Goal: Information Seeking & Learning: Learn about a topic

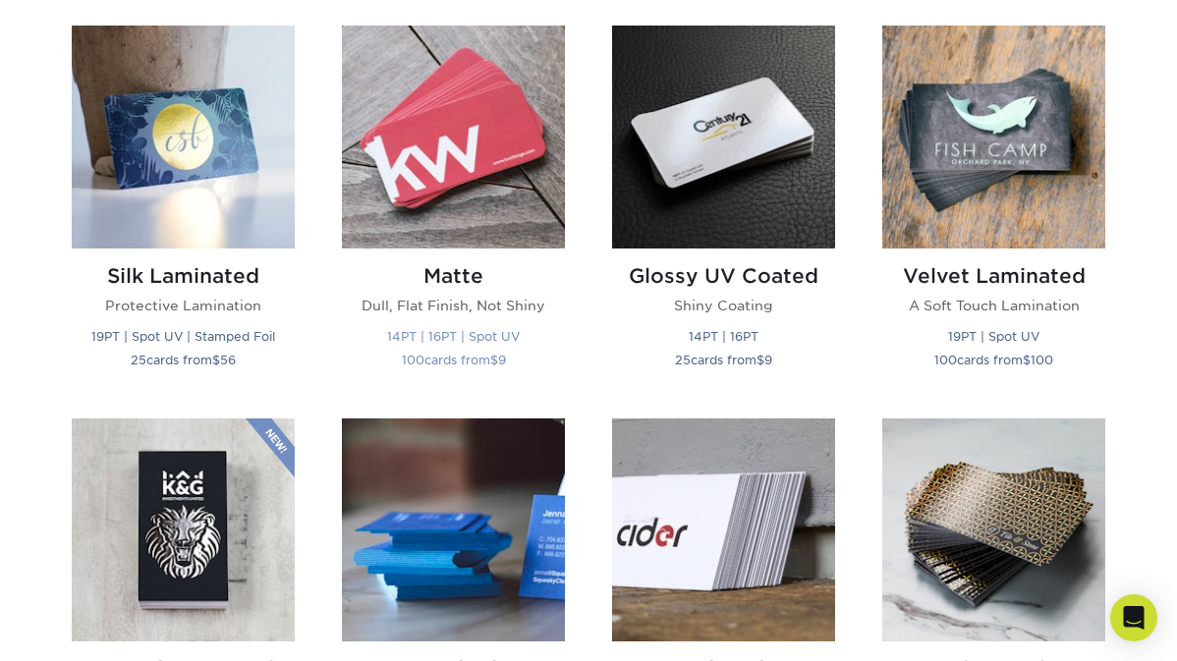
scroll to position [982, 0]
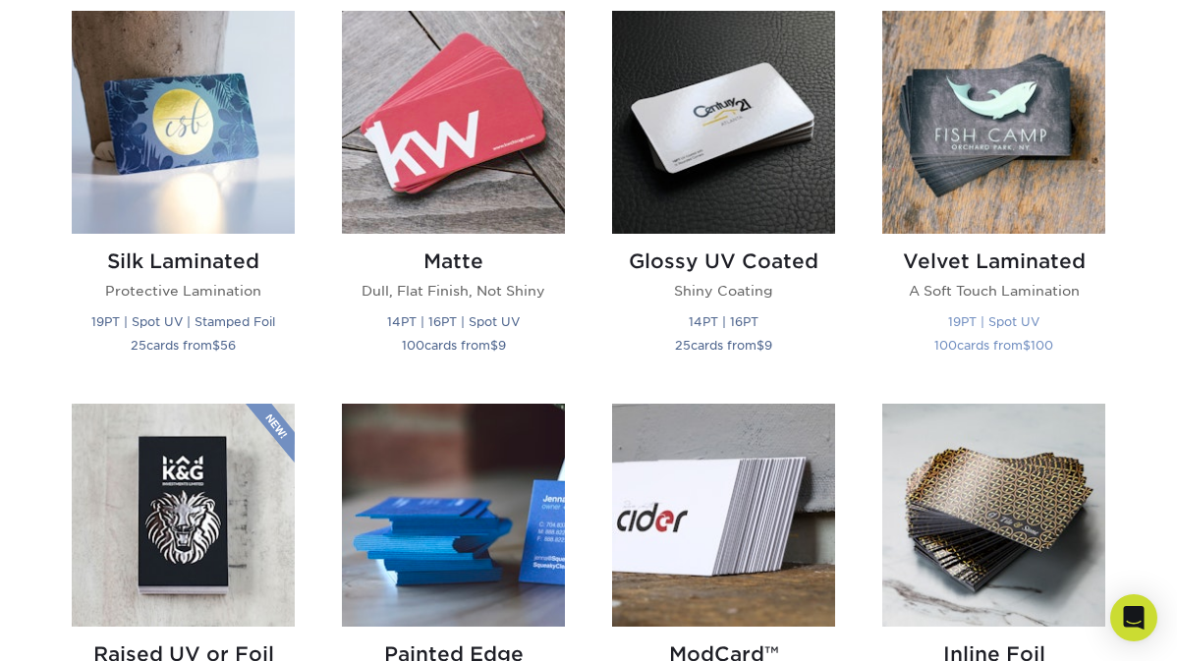
click at [1007, 145] on img at bounding box center [993, 122] width 223 height 223
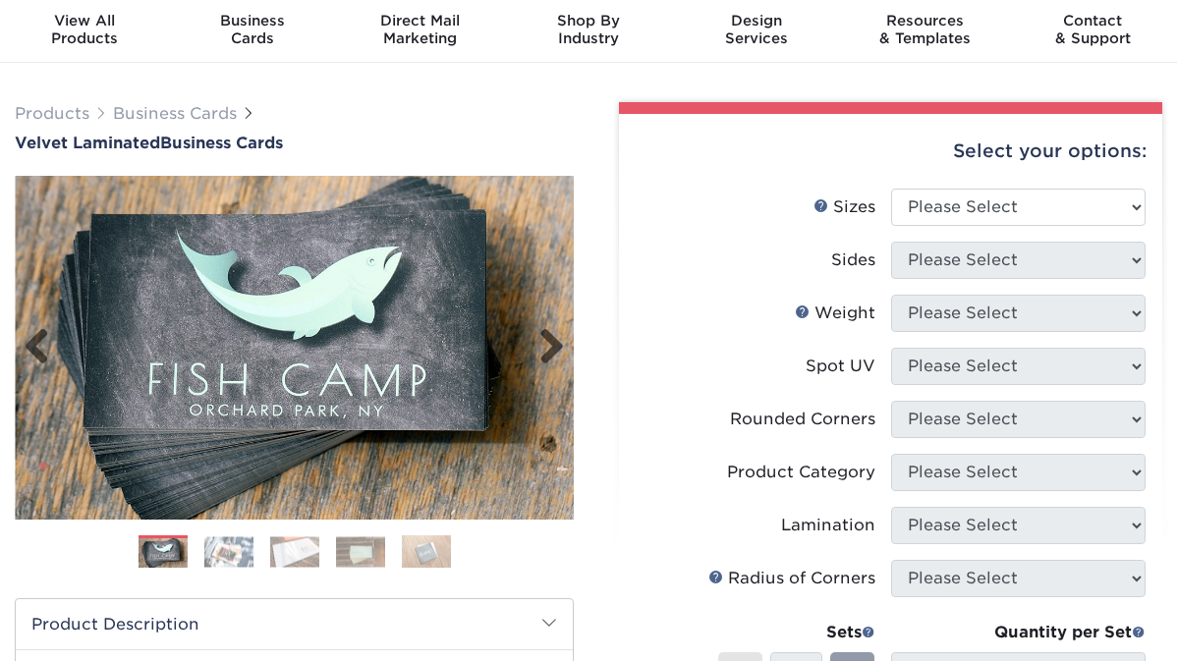
scroll to position [98, 0]
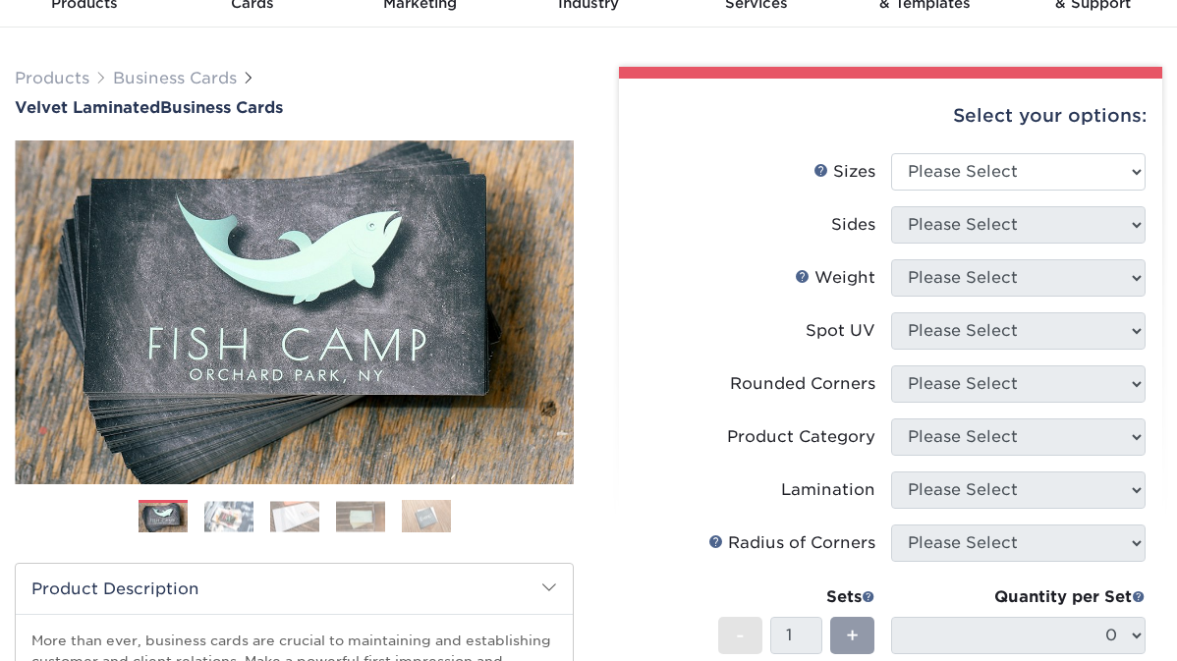
click at [221, 521] on img at bounding box center [228, 516] width 49 height 30
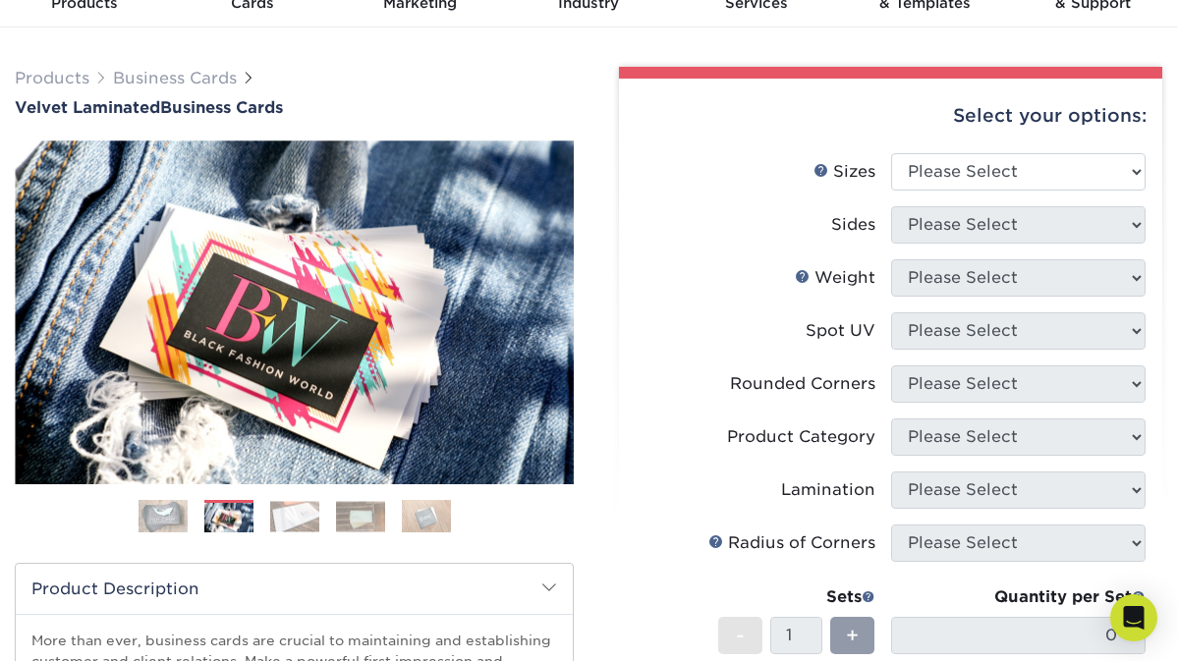
click at [284, 512] on img at bounding box center [294, 516] width 49 height 30
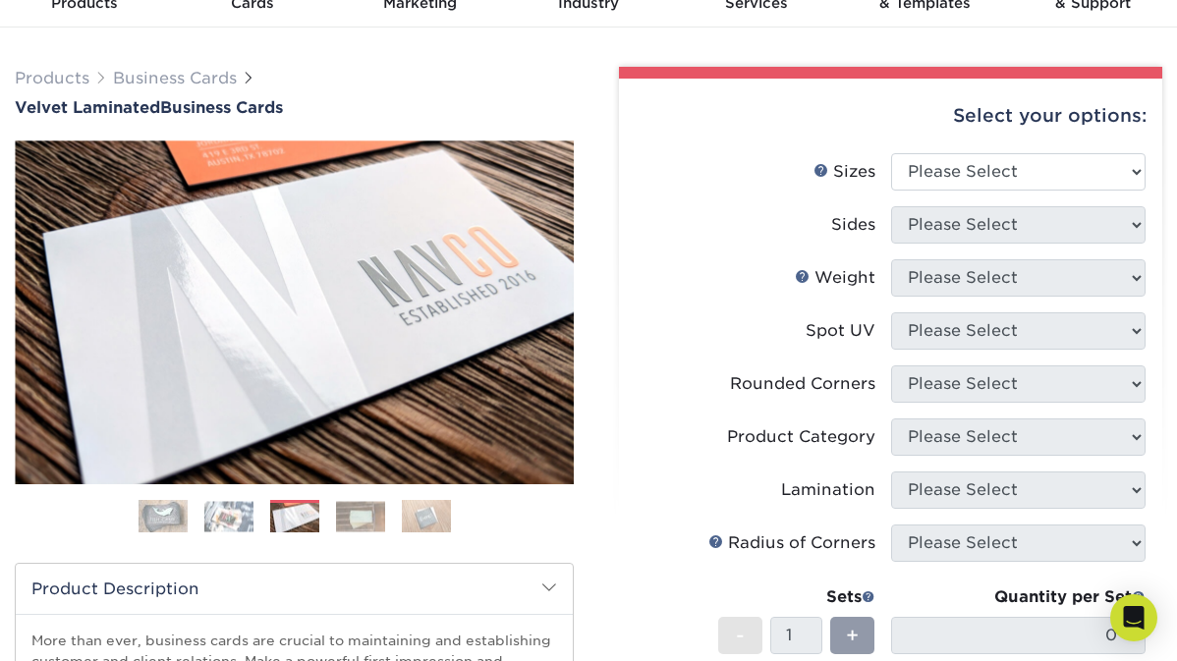
click at [376, 524] on img at bounding box center [360, 516] width 49 height 30
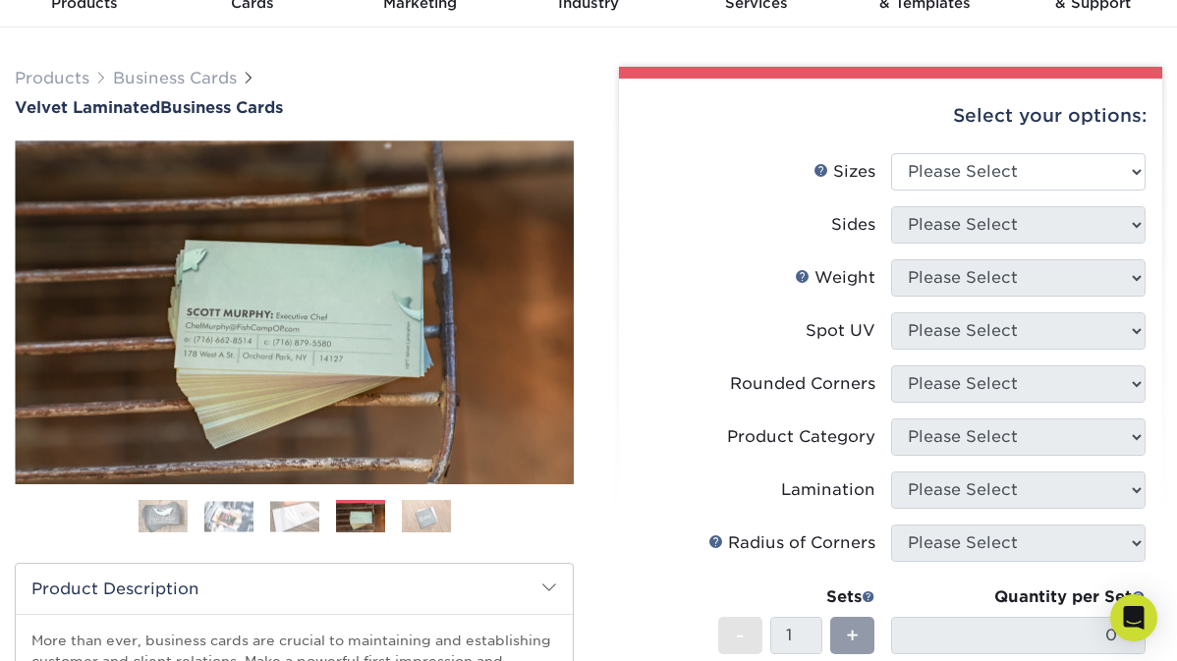
click at [436, 517] on img at bounding box center [426, 516] width 49 height 34
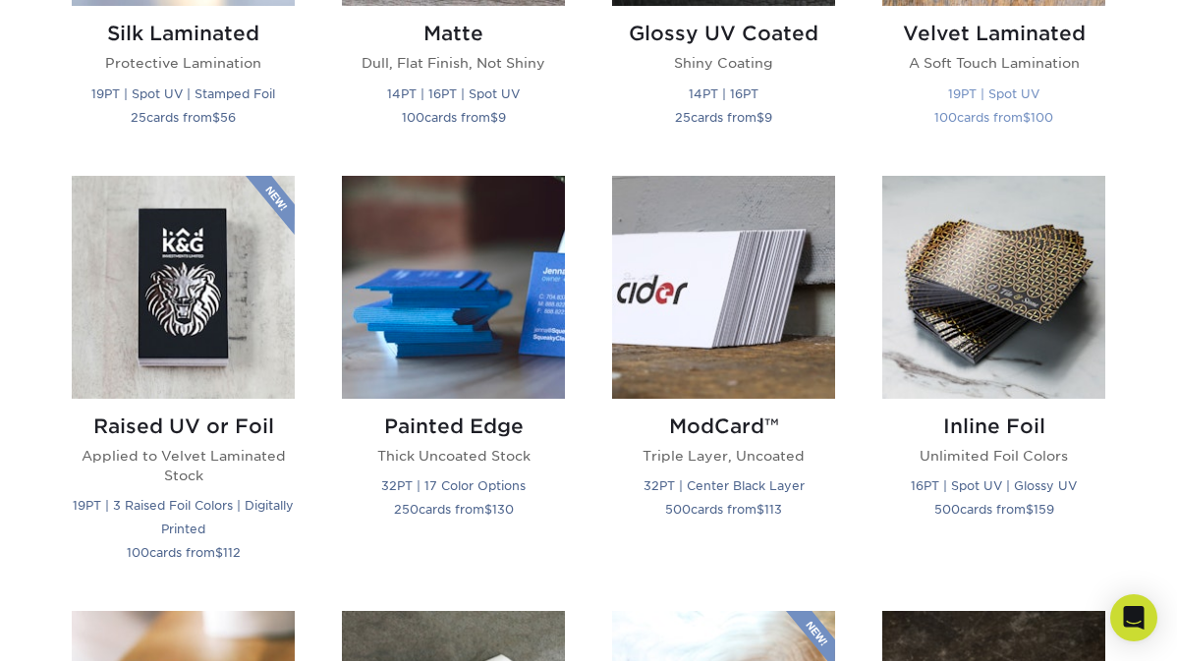
scroll to position [1277, 0]
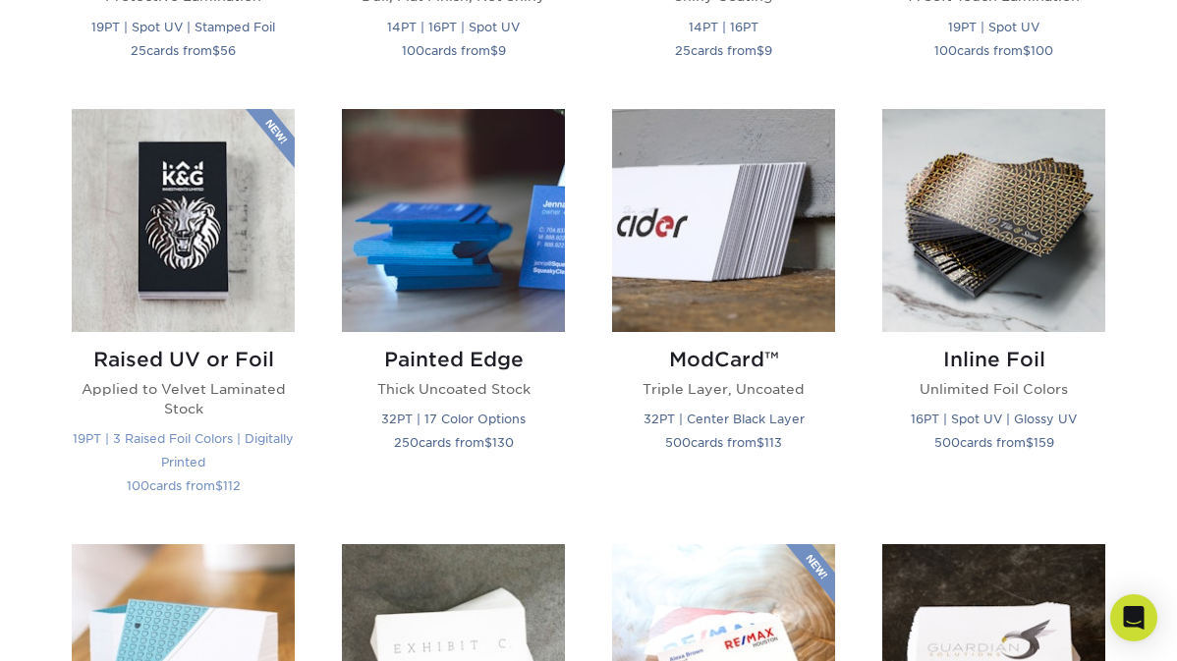
click at [192, 255] on img at bounding box center [183, 220] width 223 height 223
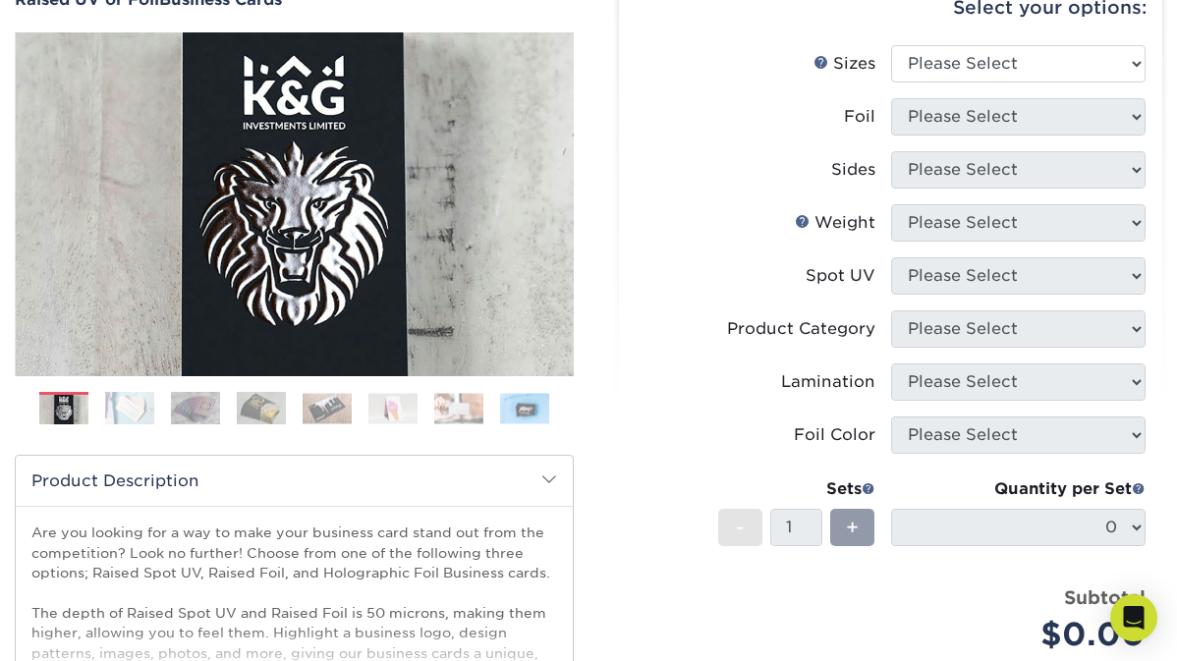
scroll to position [393, 0]
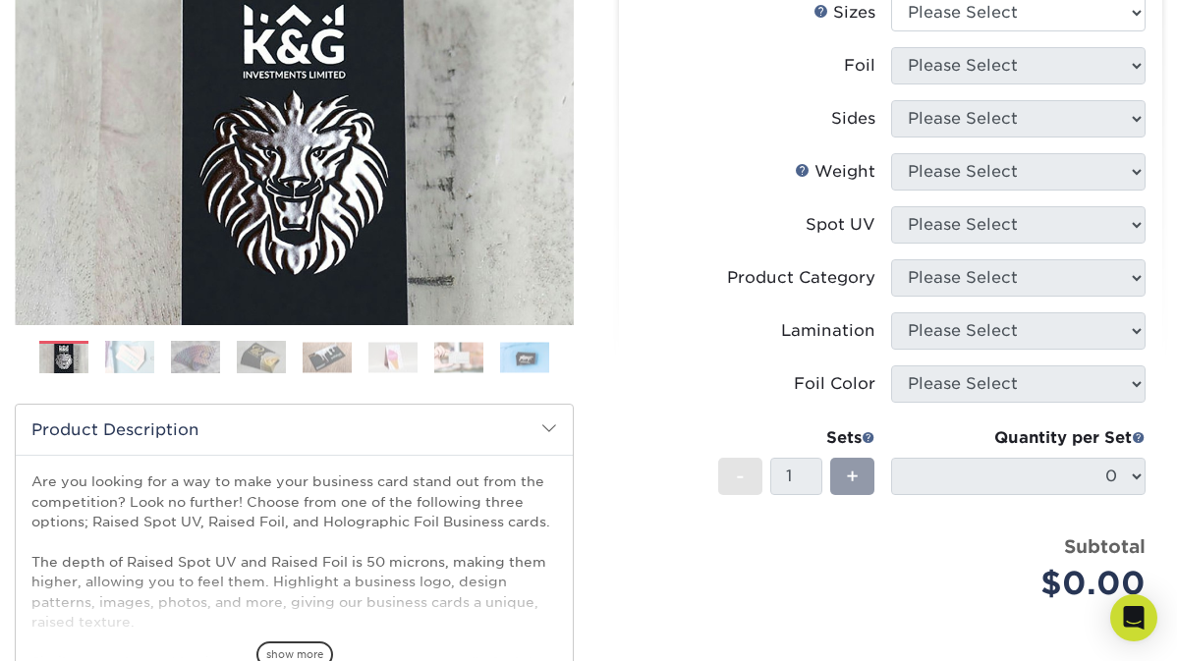
click at [123, 352] on img at bounding box center [129, 357] width 49 height 34
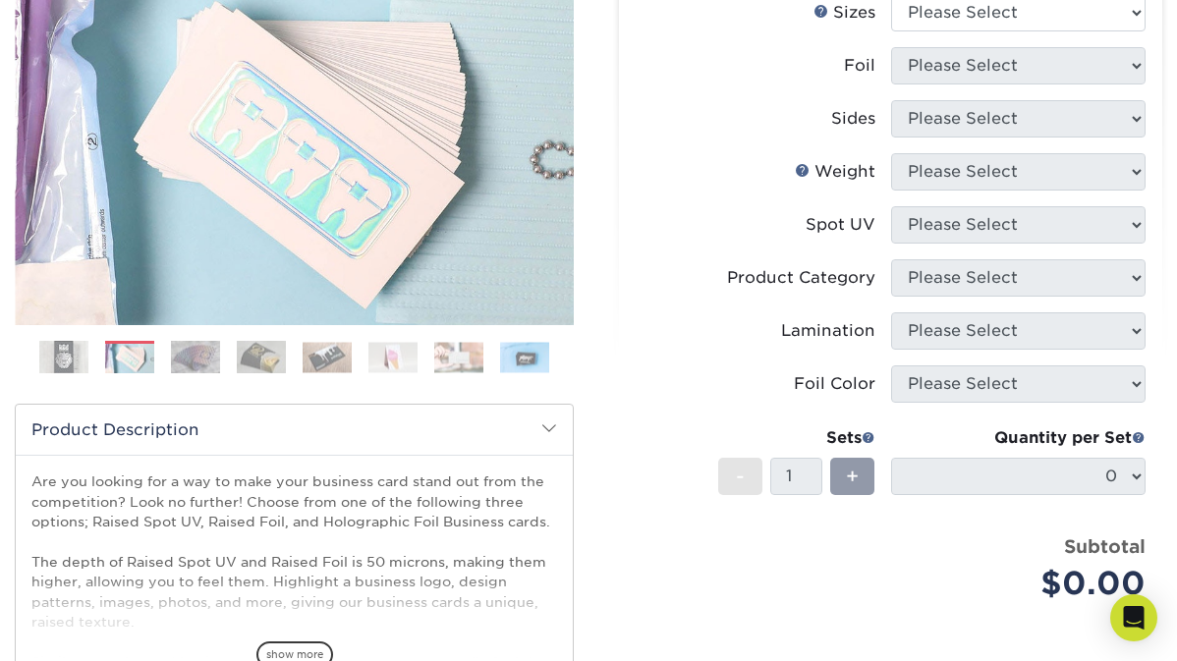
click at [190, 365] on img at bounding box center [195, 357] width 49 height 34
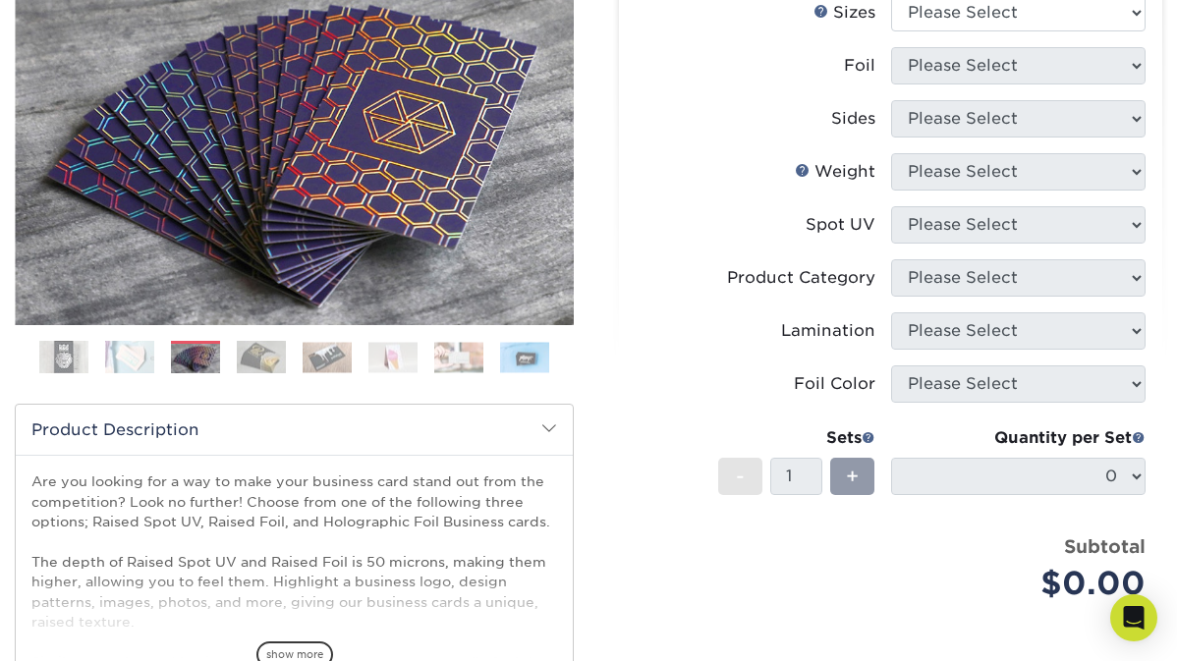
click at [268, 360] on img at bounding box center [261, 357] width 49 height 34
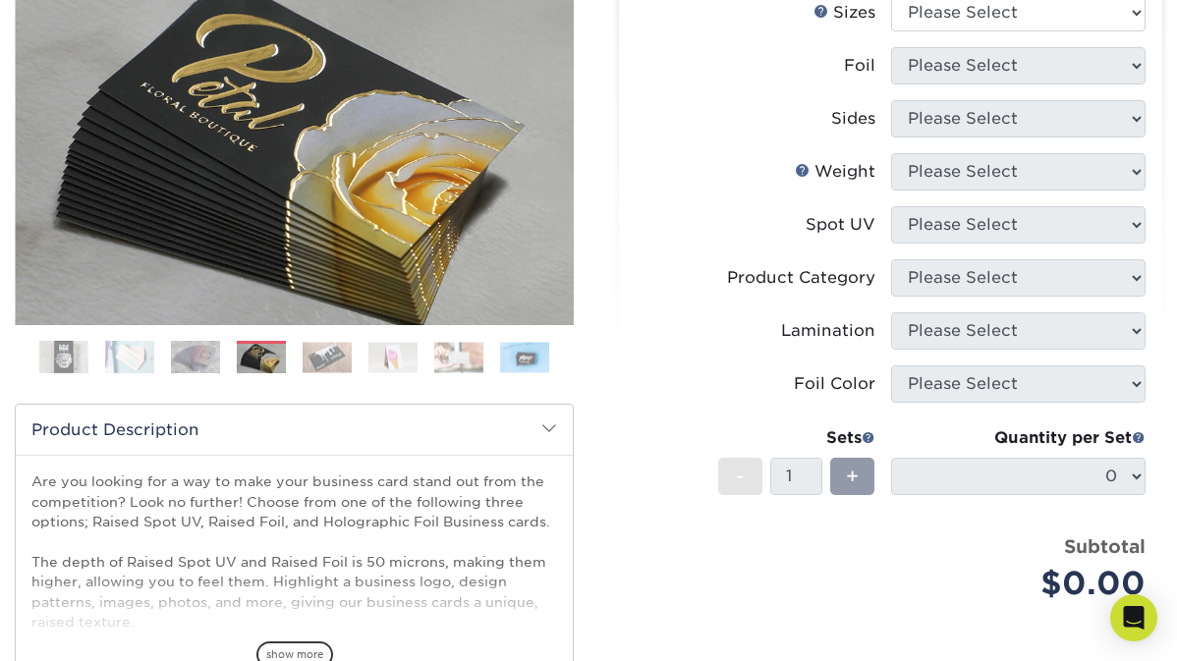
click at [322, 362] on img at bounding box center [327, 357] width 49 height 30
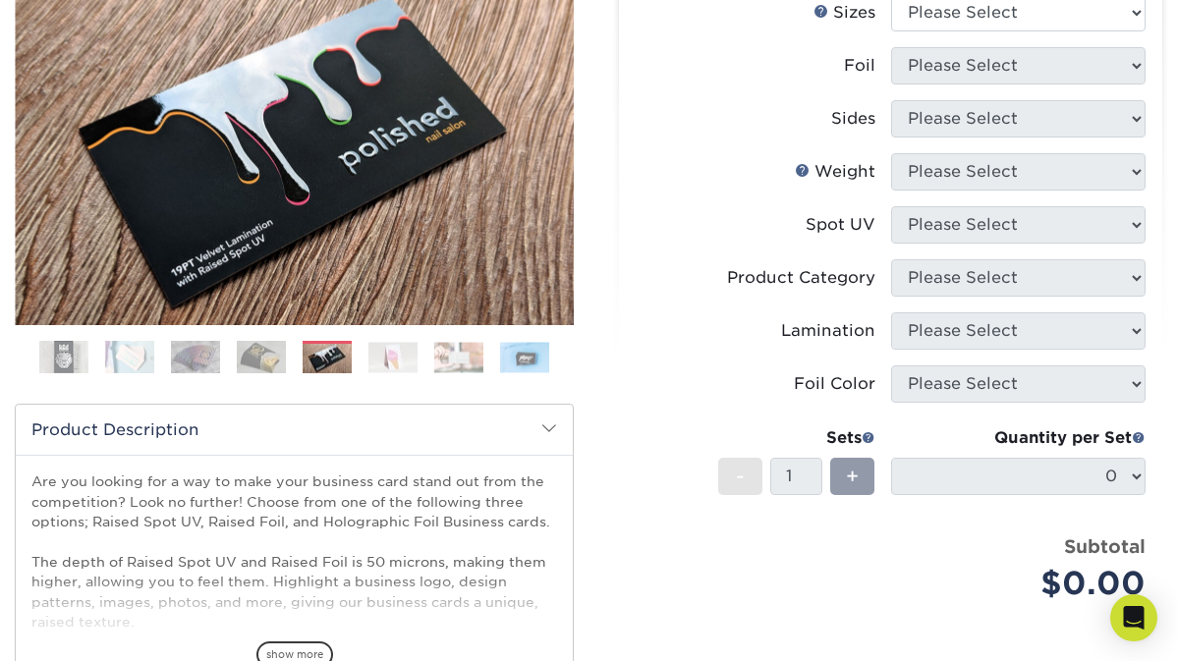
click at [386, 361] on img at bounding box center [392, 357] width 49 height 30
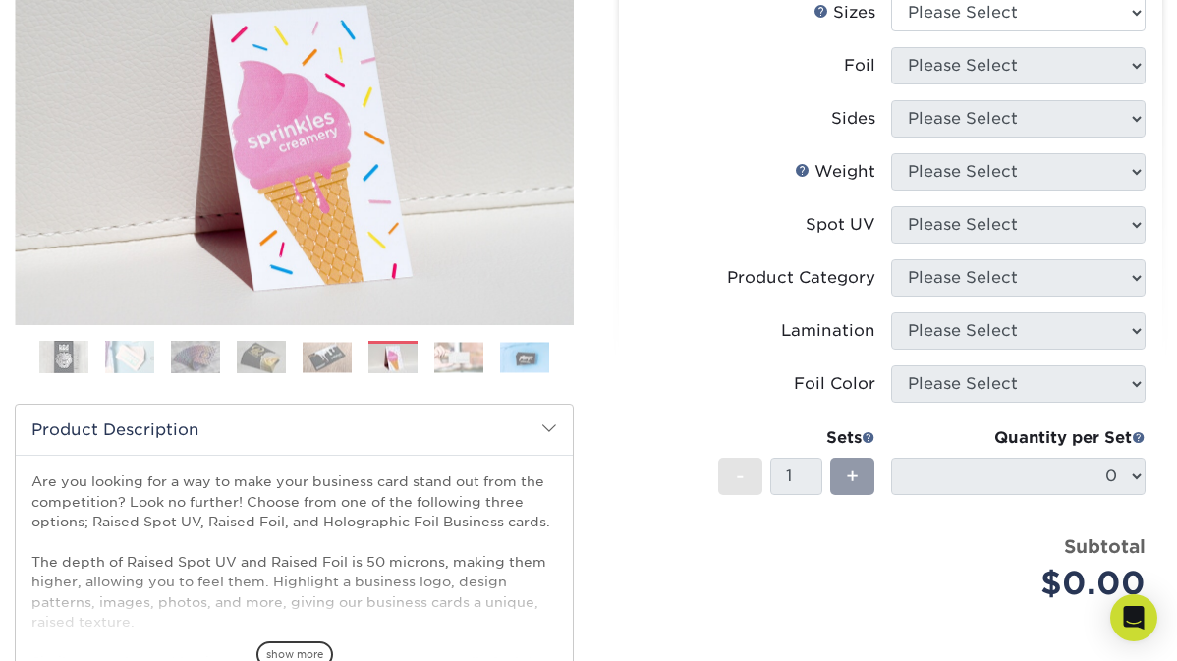
click at [465, 363] on img at bounding box center [458, 357] width 49 height 30
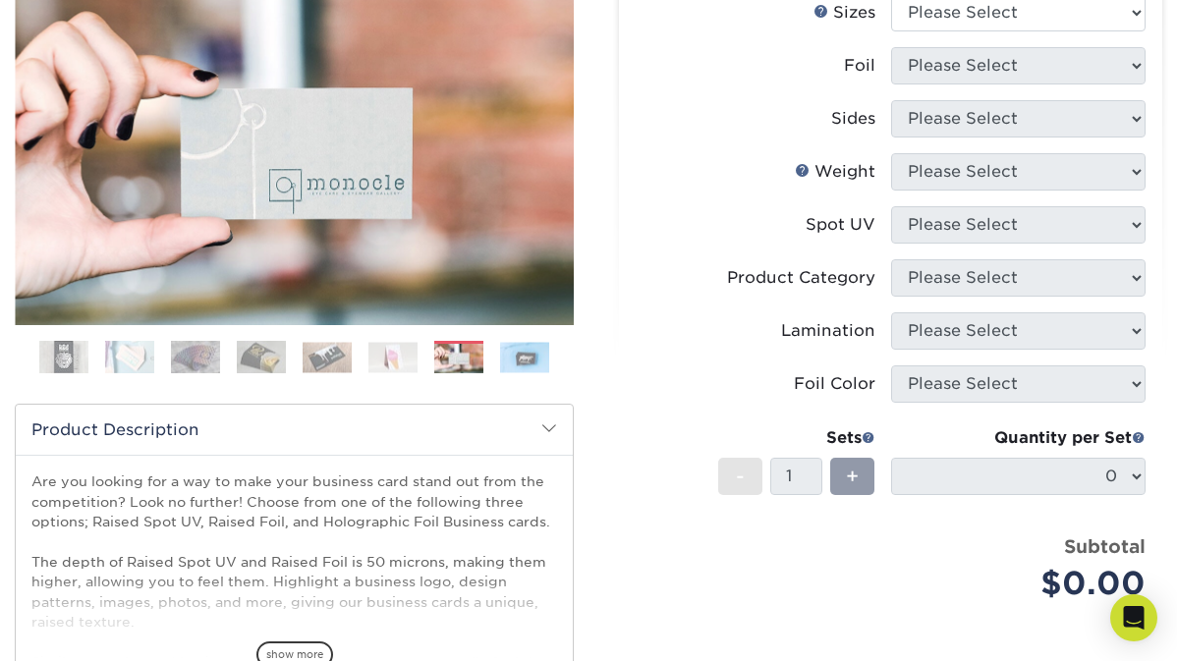
click at [526, 354] on img at bounding box center [524, 357] width 49 height 30
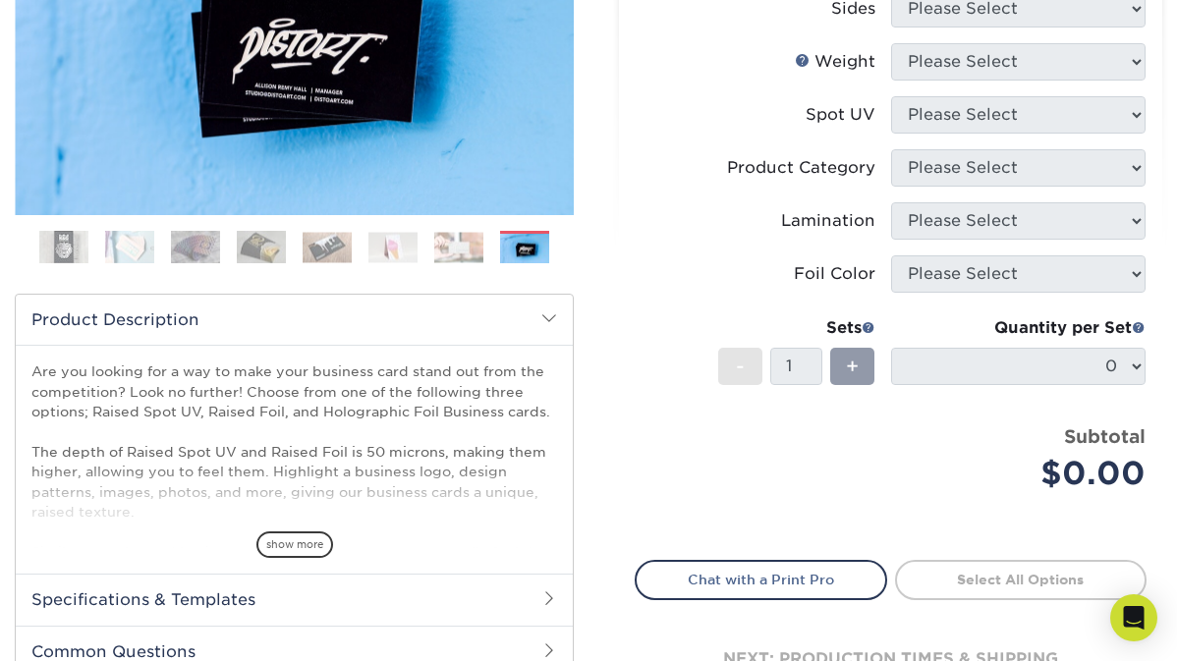
scroll to position [491, 0]
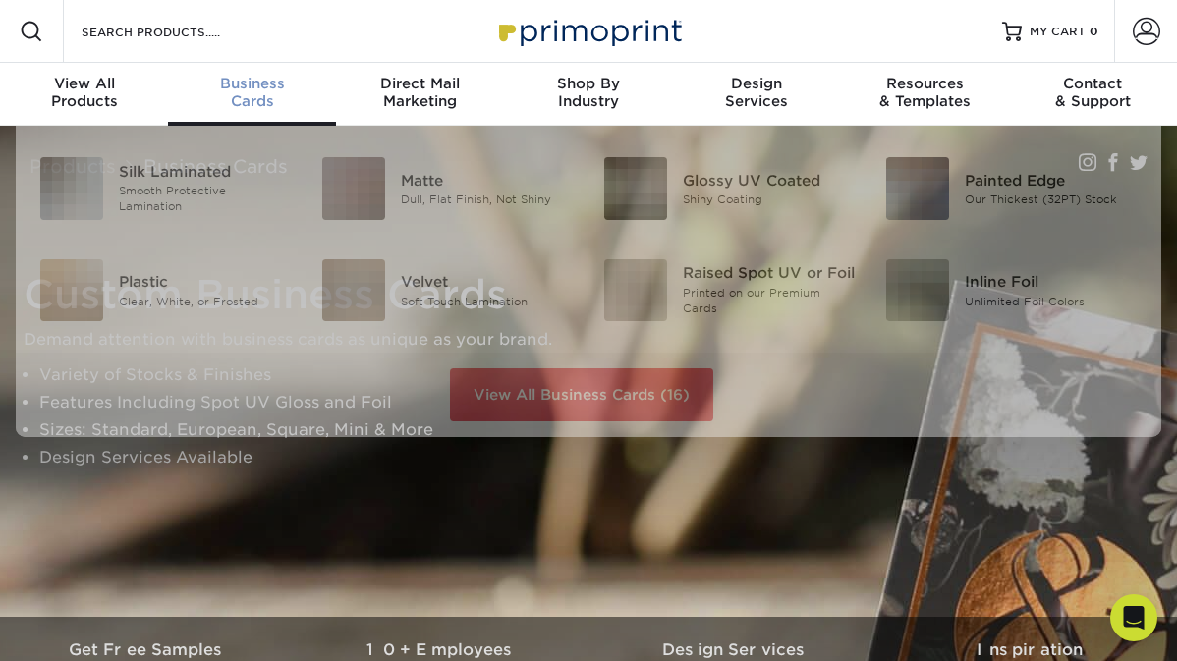
click at [253, 90] on span "Business" at bounding box center [252, 84] width 168 height 18
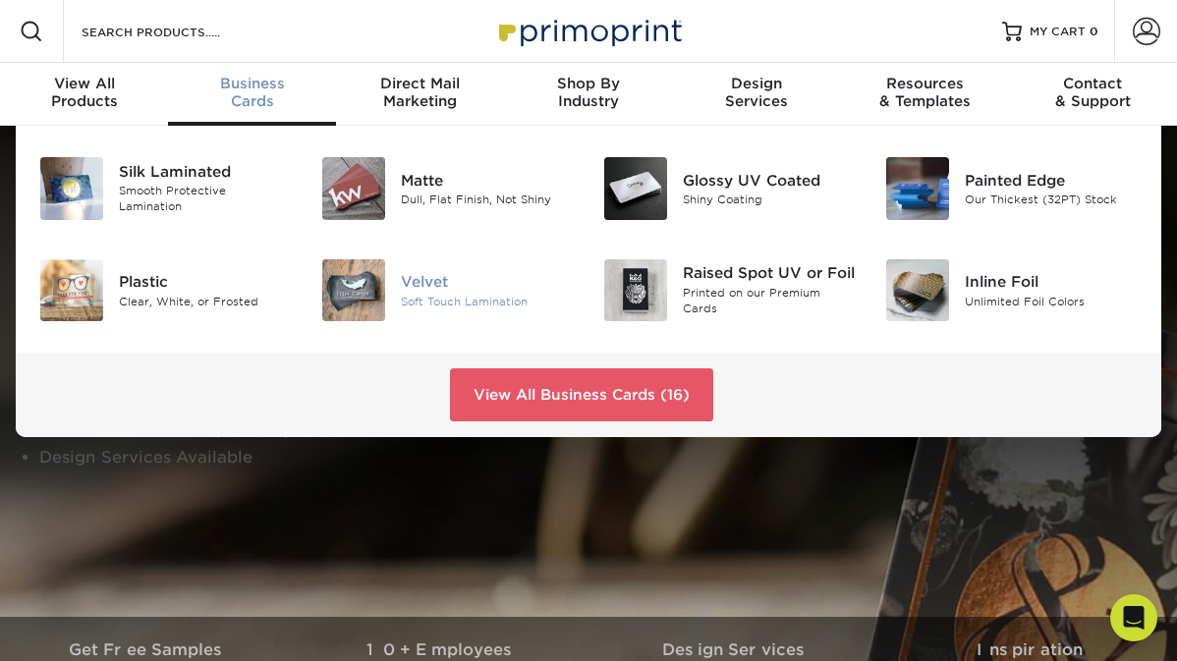
click at [370, 298] on img at bounding box center [353, 290] width 63 height 63
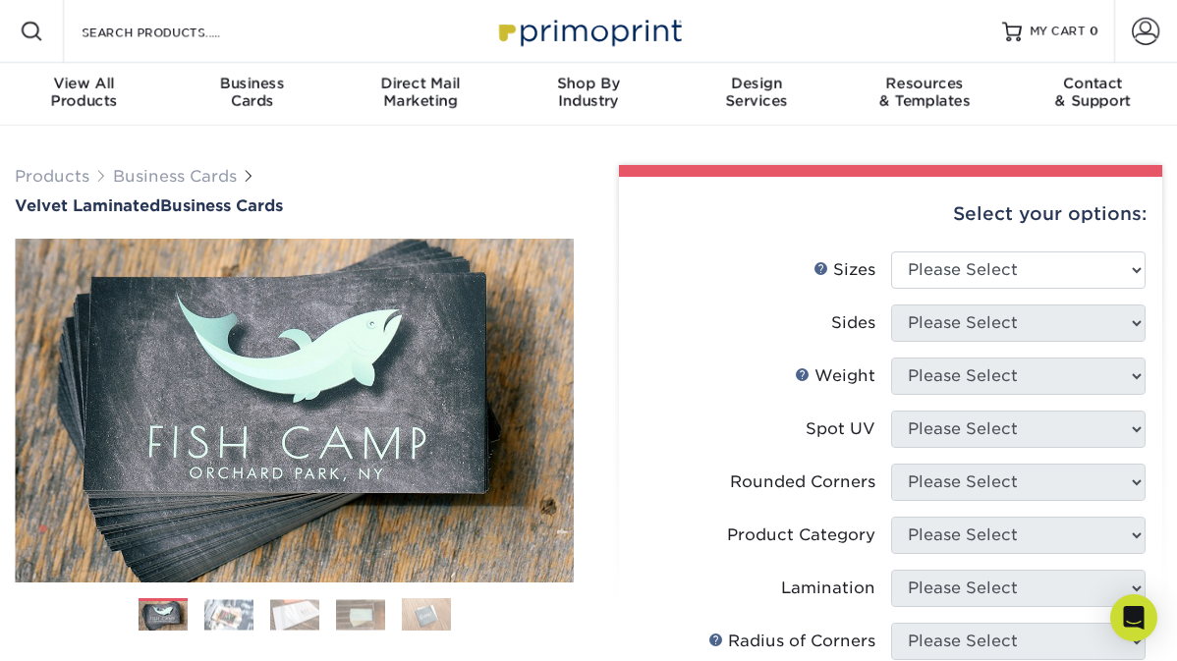
click at [223, 620] on img at bounding box center [228, 614] width 49 height 30
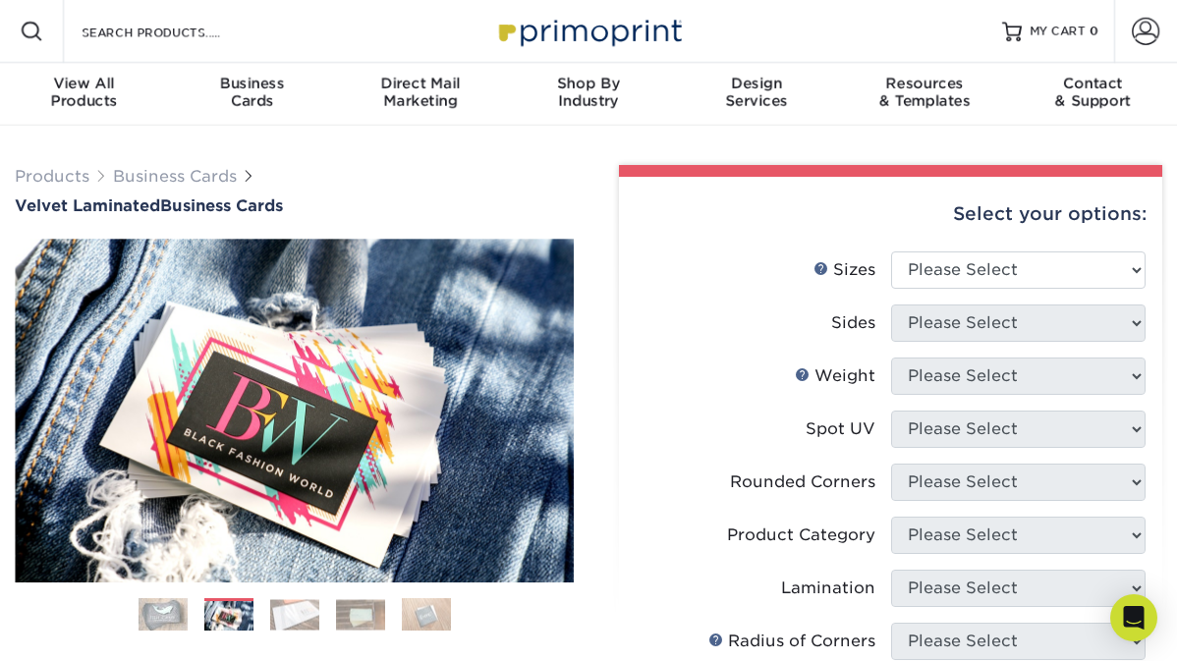
click at [297, 614] on img at bounding box center [294, 614] width 49 height 30
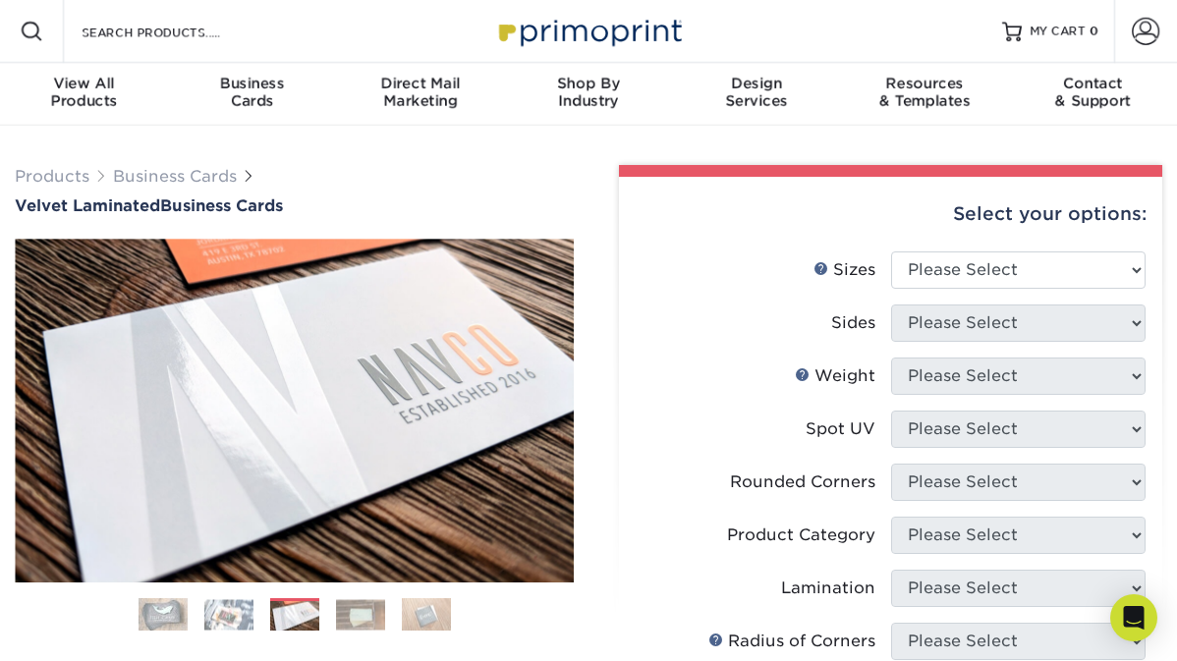
click at [368, 619] on img at bounding box center [360, 614] width 49 height 30
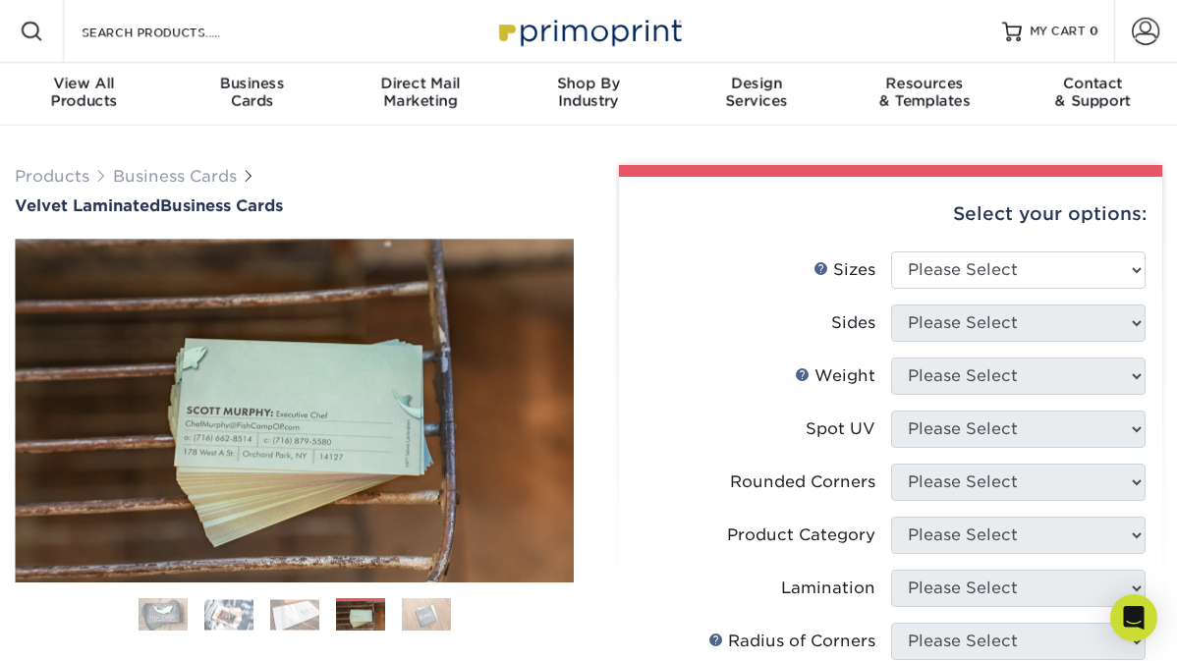
click at [426, 614] on img at bounding box center [426, 614] width 49 height 34
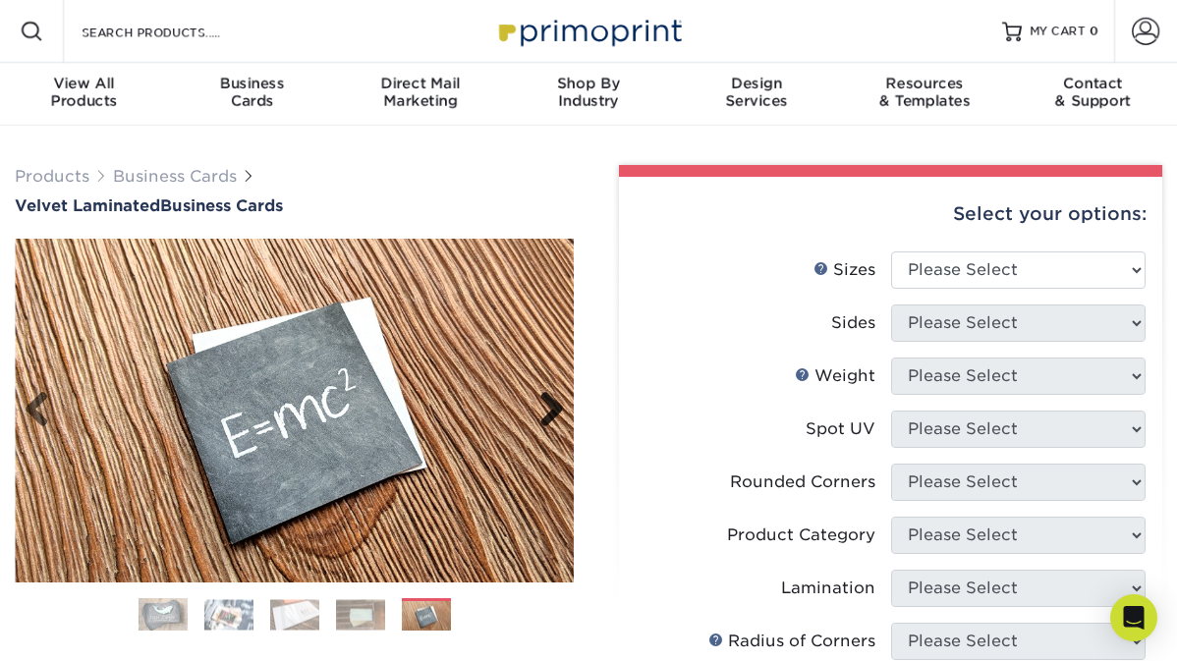
click at [544, 412] on link "Next" at bounding box center [544, 410] width 39 height 39
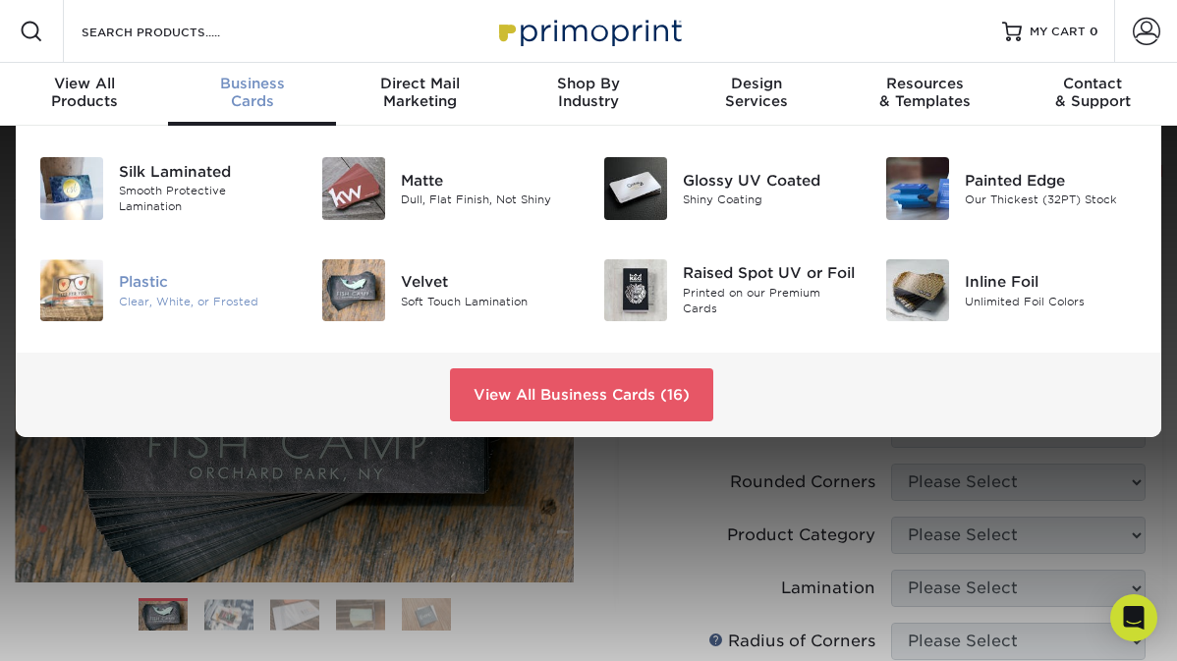
click at [102, 293] on img at bounding box center [71, 290] width 63 height 63
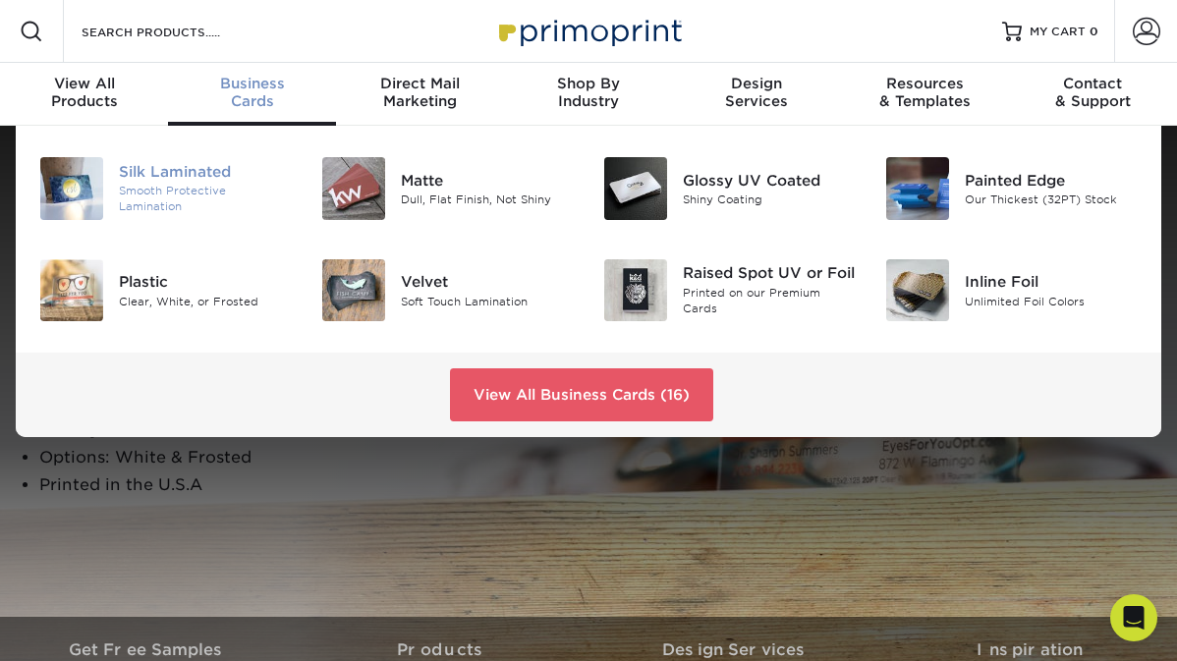
click at [66, 202] on img at bounding box center [71, 188] width 63 height 63
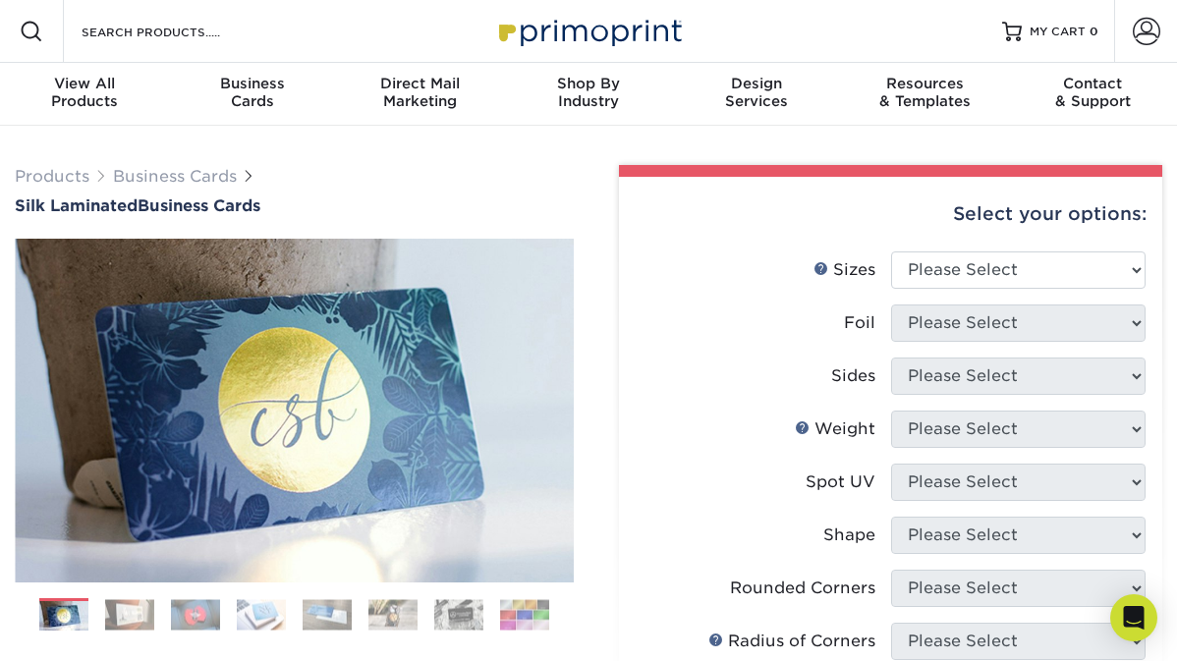
click at [135, 624] on img at bounding box center [129, 614] width 49 height 30
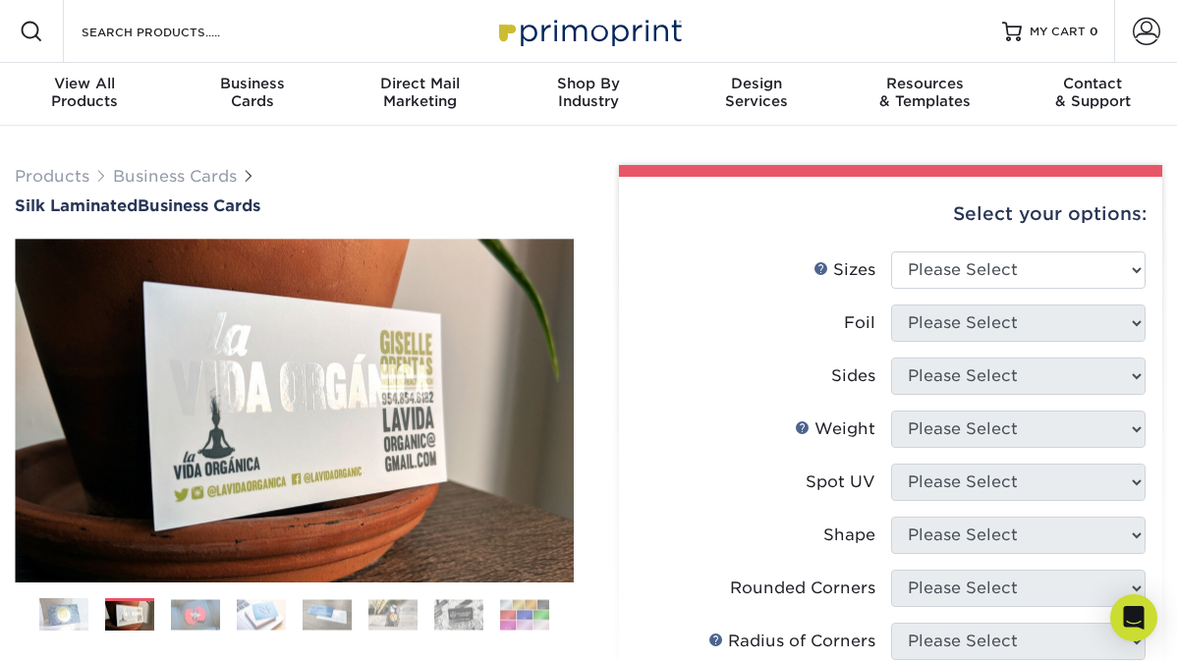
click at [196, 615] on img at bounding box center [195, 614] width 49 height 30
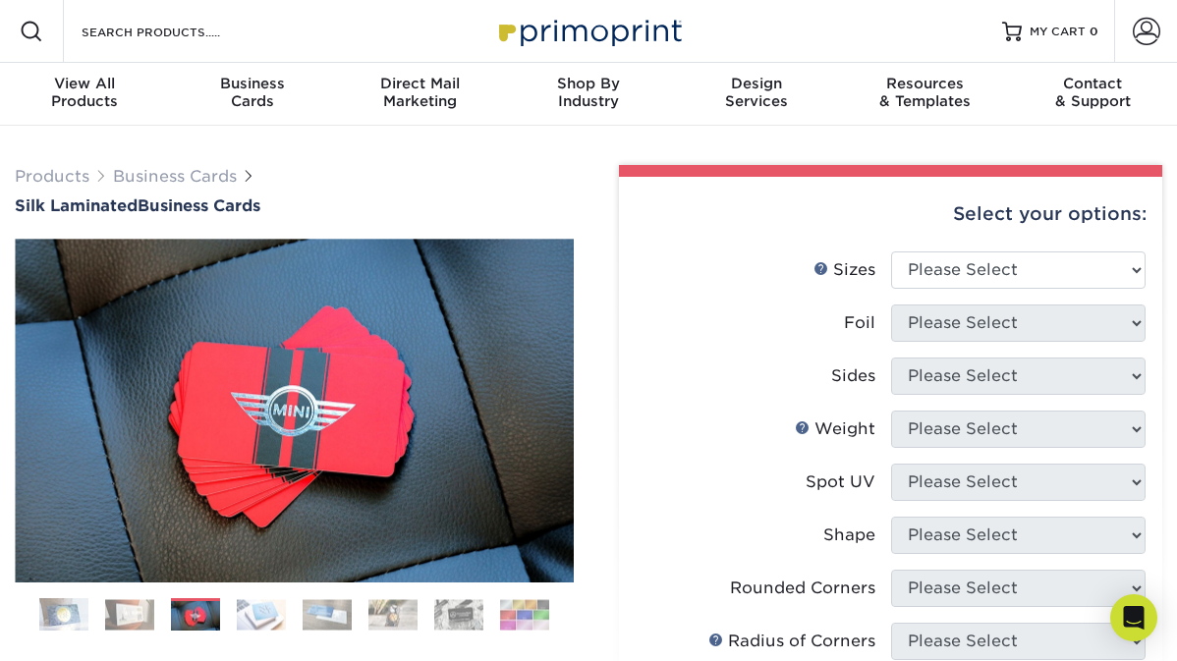
click at [257, 611] on img at bounding box center [261, 614] width 49 height 30
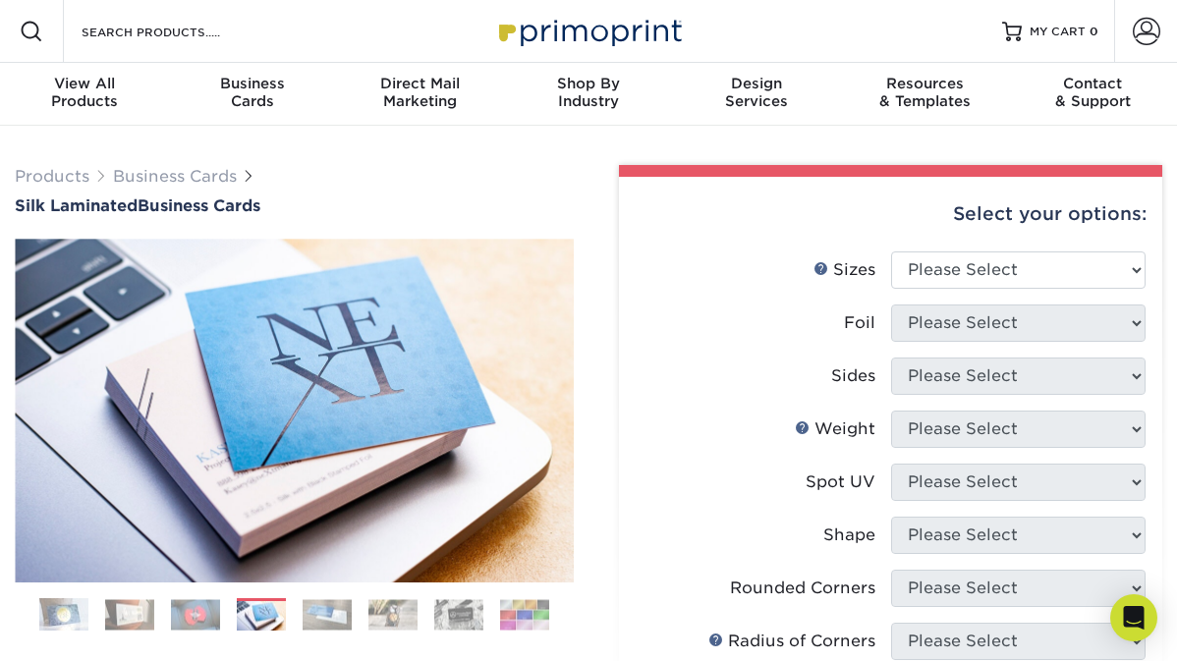
click at [324, 613] on img at bounding box center [327, 614] width 49 height 30
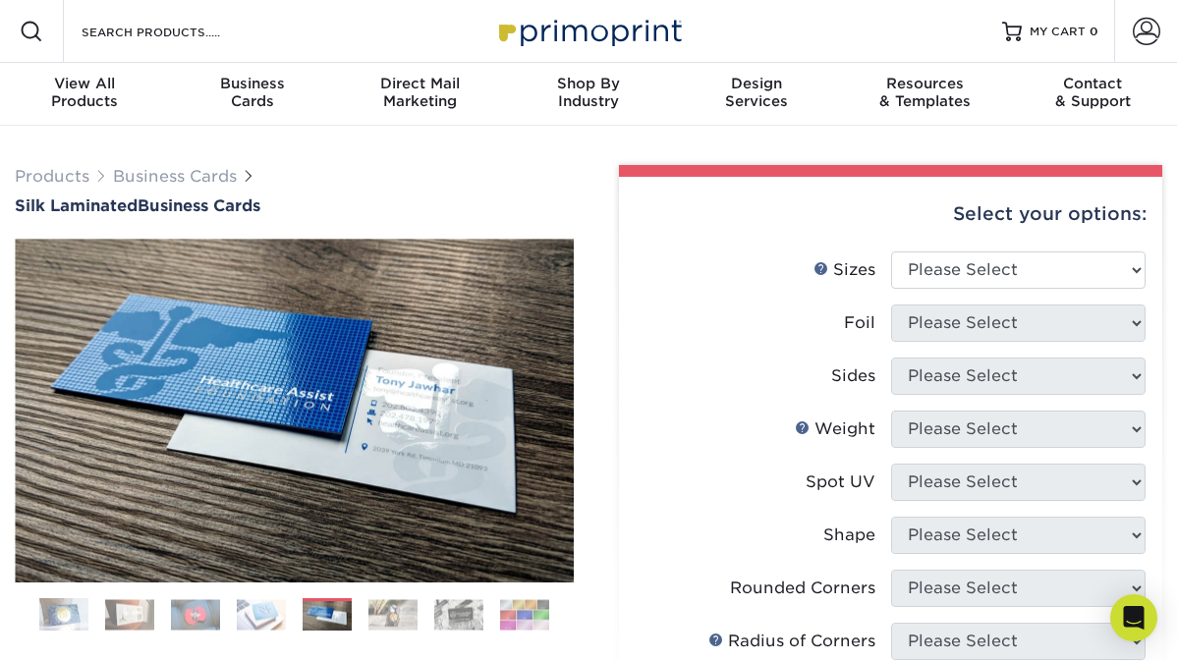
click at [391, 615] on img at bounding box center [392, 614] width 49 height 30
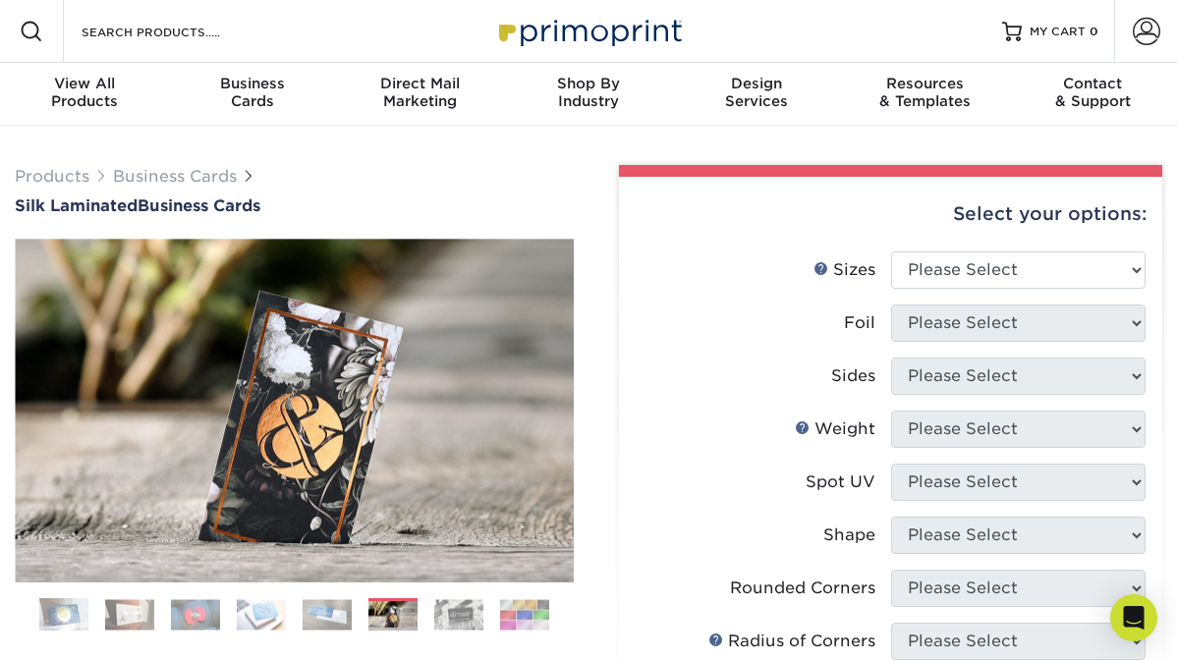
click at [465, 617] on img at bounding box center [458, 614] width 49 height 30
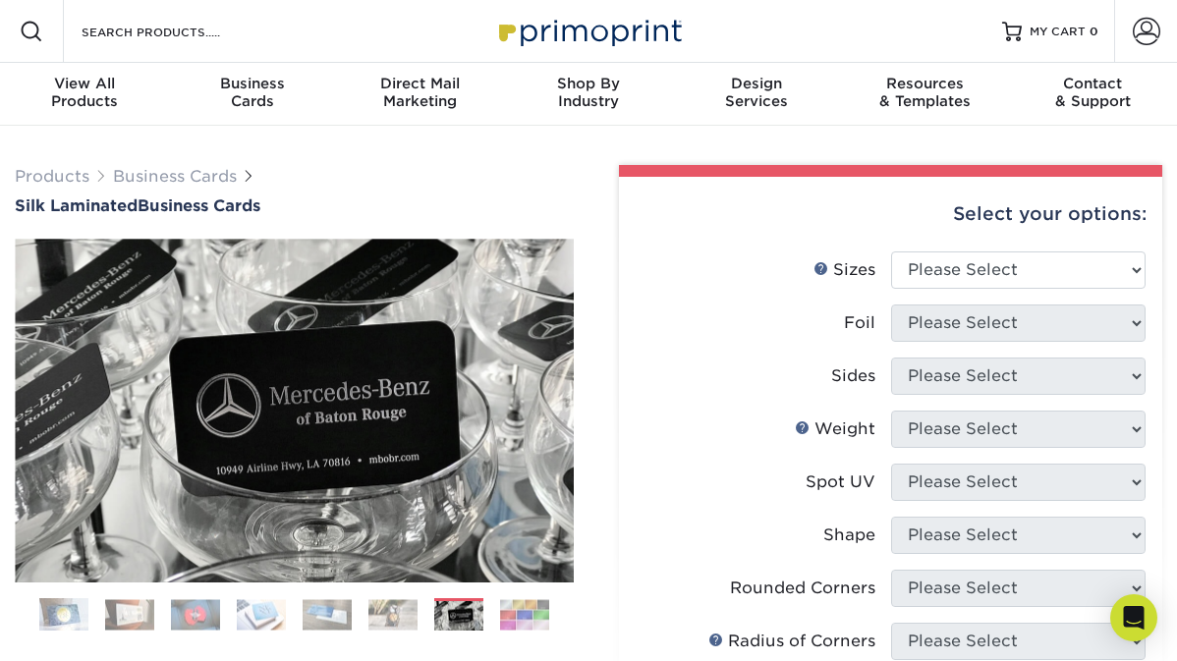
click at [521, 610] on img at bounding box center [524, 614] width 49 height 30
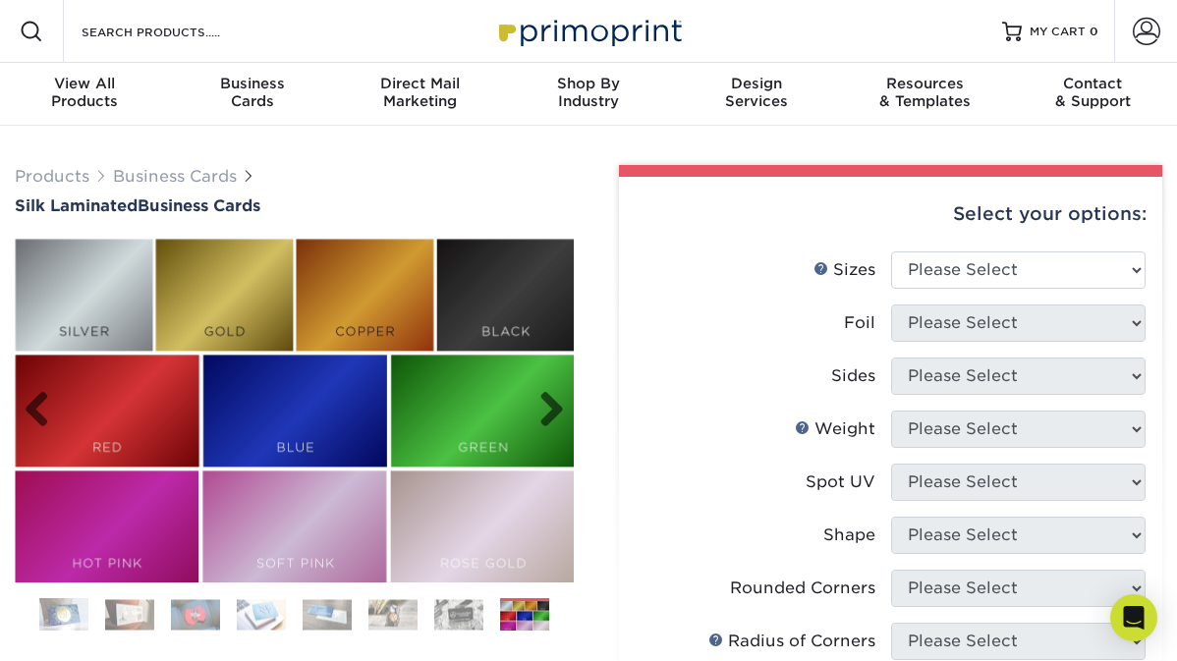
click at [302, 396] on img at bounding box center [294, 411] width 559 height 343
click at [558, 409] on link "Next" at bounding box center [544, 410] width 39 height 39
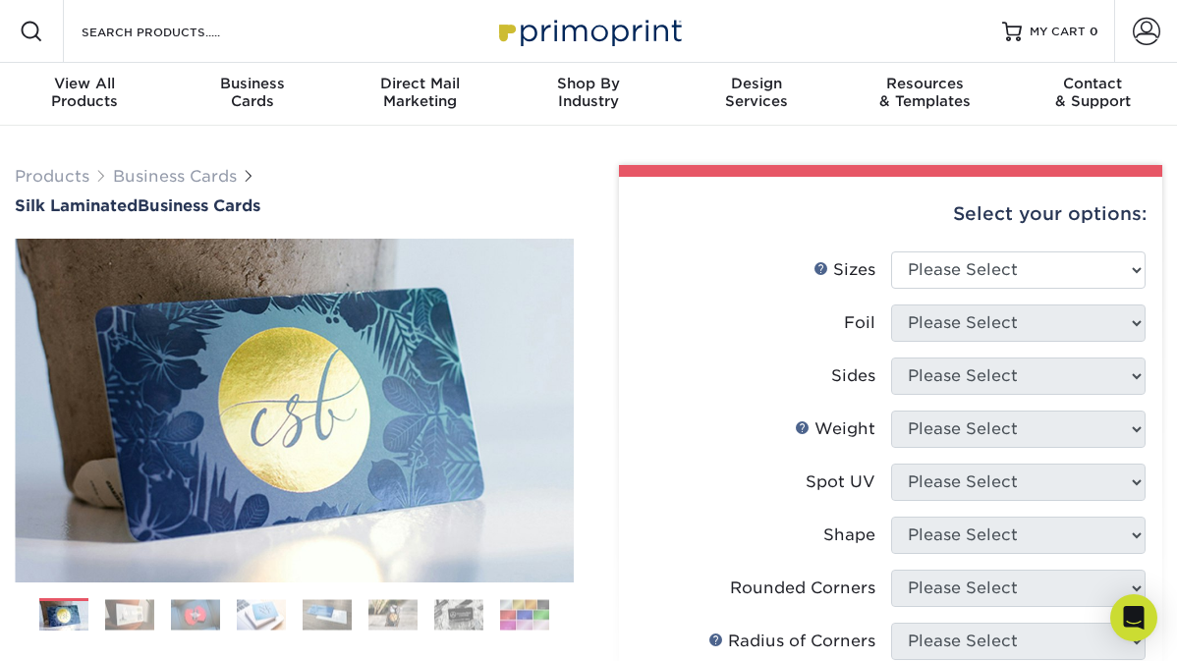
click at [547, 190] on div "Products Business Cards Silk Laminated Business Cards" at bounding box center [294, 190] width 559 height 50
